Goal: Task Accomplishment & Management: Use online tool/utility

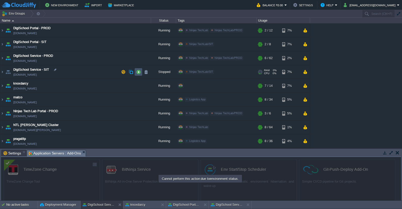
click at [139, 71] on button "button" at bounding box center [138, 72] width 5 height 5
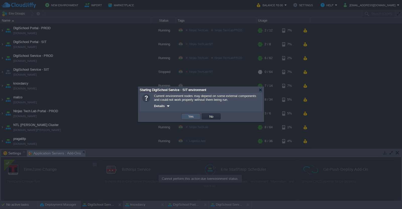
click at [195, 115] on button "Yes" at bounding box center [191, 116] width 9 height 5
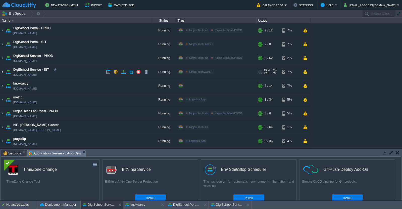
click at [2, 71] on img at bounding box center [2, 72] width 4 height 14
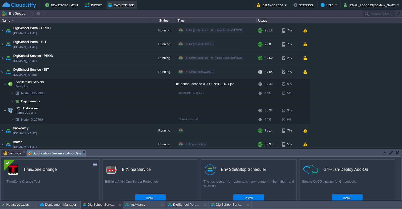
click at [116, 5] on button "Marketplace" at bounding box center [121, 5] width 27 height 6
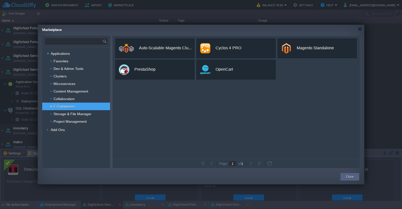
click at [83, 43] on input "text" at bounding box center [74, 41] width 58 height 7
type input "g"
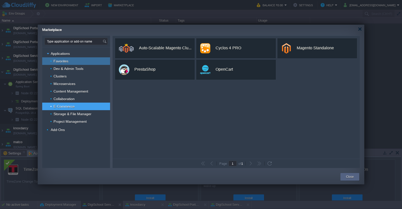
click at [83, 63] on div "Favorites" at bounding box center [76, 61] width 68 height 8
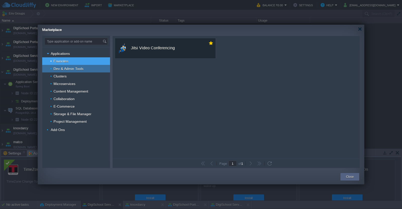
click at [84, 69] on div "Dev & Admin Tools" at bounding box center [76, 69] width 68 height 8
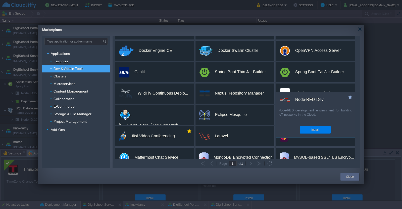
scroll to position [73, 0]
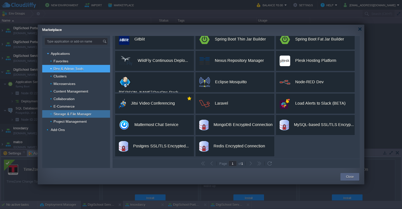
click at [75, 114] on span "Storage & File Manager" at bounding box center [72, 113] width 39 height 5
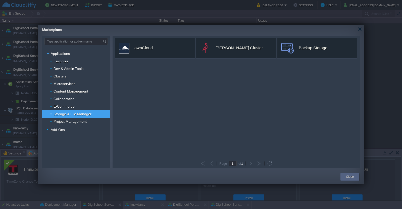
scroll to position [0, 0]
click at [75, 123] on span "Project Management" at bounding box center [70, 121] width 34 height 5
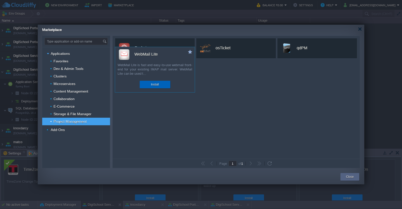
click at [160, 83] on div "Install" at bounding box center [154, 85] width 23 height 8
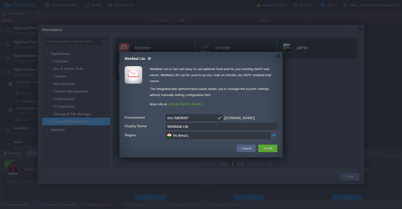
click at [249, 144] on td "Cancel" at bounding box center [246, 148] width 22 height 9
click at [247, 149] on button "Cancel" at bounding box center [246, 148] width 13 height 6
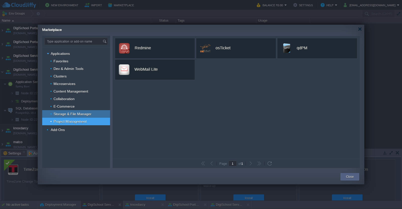
click at [61, 117] on div "Storage & File Manager" at bounding box center [76, 114] width 68 height 8
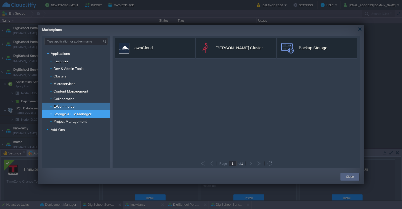
click at [70, 106] on span "E-Commerce" at bounding box center [64, 106] width 22 height 5
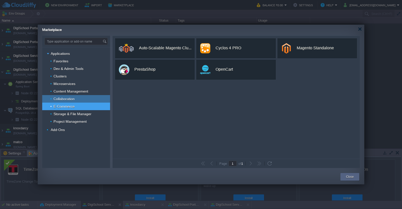
click at [78, 97] on div "Collaboration" at bounding box center [76, 99] width 68 height 8
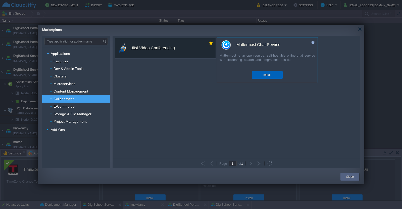
click at [272, 73] on div "Install" at bounding box center [267, 75] width 23 height 8
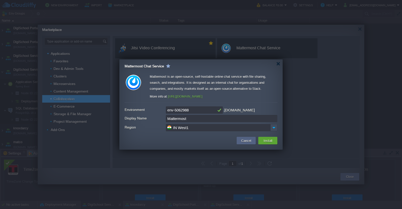
click at [196, 96] on link "[URL][DOMAIN_NAME]" at bounding box center [185, 96] width 35 height 4
click at [247, 142] on button "Cancel" at bounding box center [246, 140] width 13 height 6
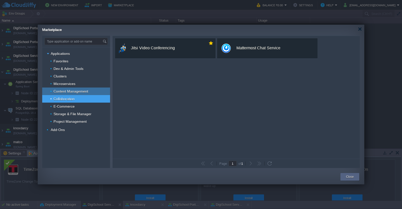
click at [87, 90] on span "Content Management" at bounding box center [71, 91] width 36 height 5
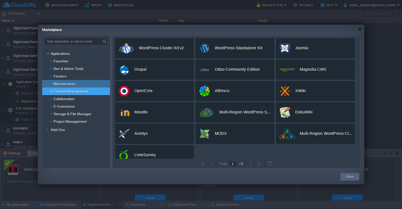
click at [79, 84] on div "Microservices" at bounding box center [76, 84] width 68 height 8
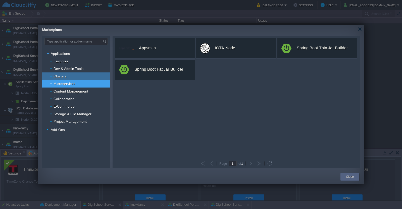
click at [73, 77] on div "Clusters" at bounding box center [76, 76] width 68 height 8
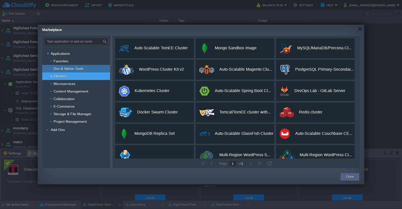
click at [68, 71] on div "Dev & Admin Tools" at bounding box center [76, 69] width 68 height 8
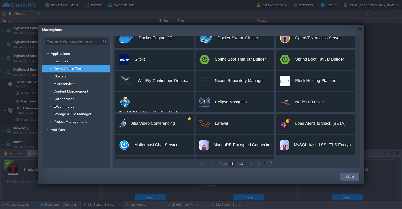
scroll to position [73, 0]
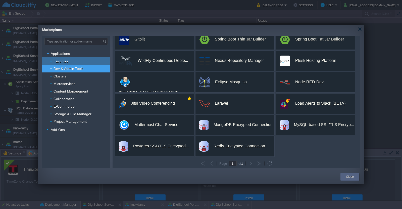
click at [89, 58] on div "Favorites" at bounding box center [76, 61] width 68 height 8
type input "Type application or add-on name"
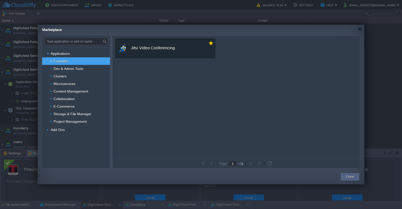
scroll to position [0, 0]
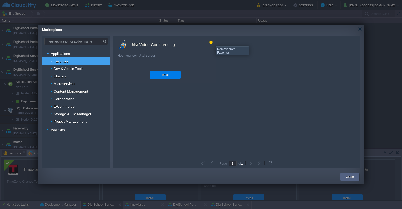
click at [212, 42] on button "button" at bounding box center [210, 42] width 5 height 5
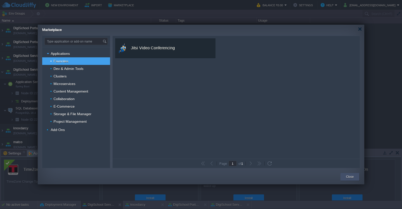
click at [347, 176] on button "Close" at bounding box center [350, 176] width 8 height 5
